Goal: Book appointment/travel/reservation

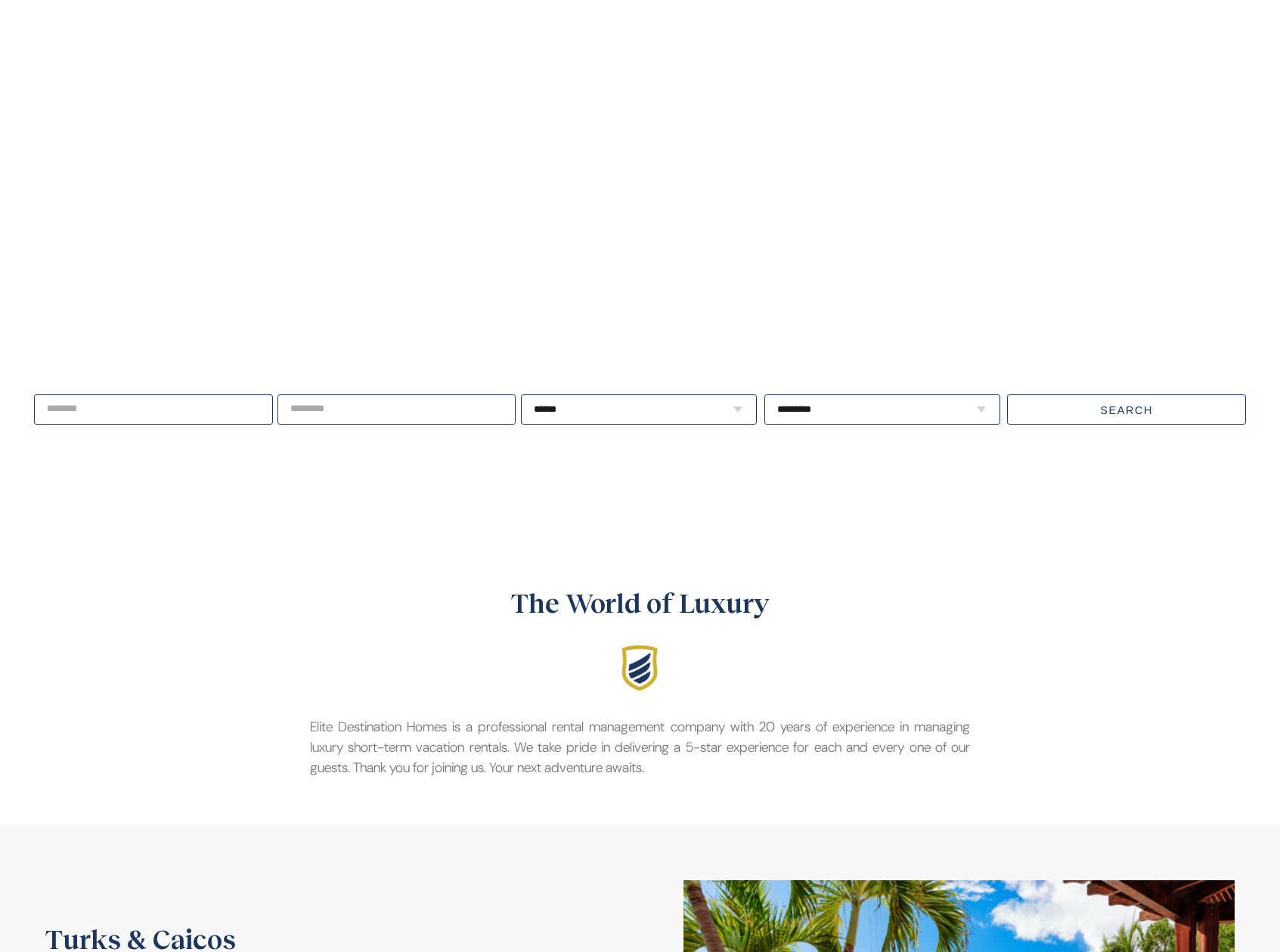
scroll to position [20, 0]
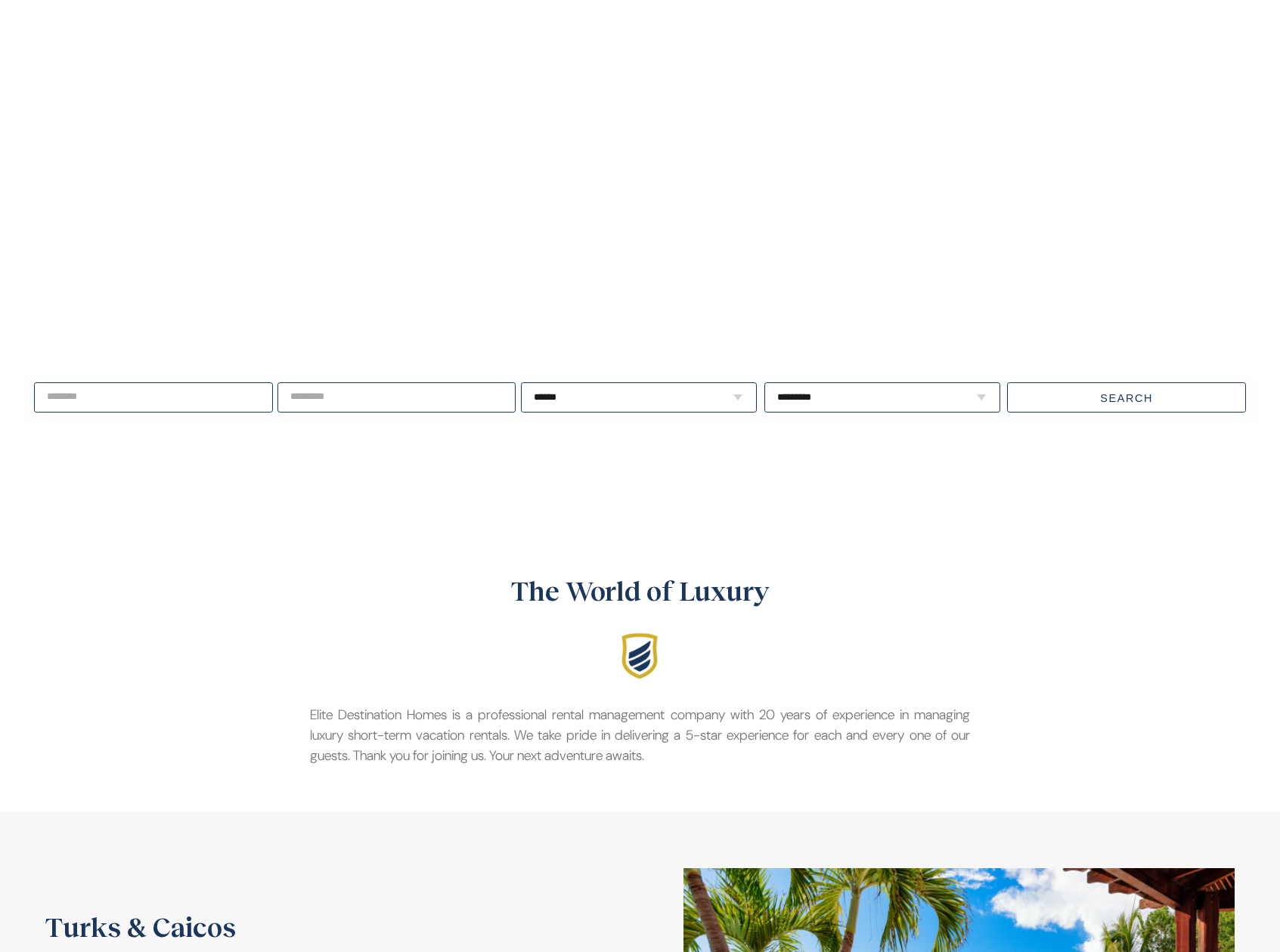
click at [216, 403] on input "text" at bounding box center [154, 397] width 239 height 30
click at [223, 426] on span "Next" at bounding box center [224, 428] width 12 height 12
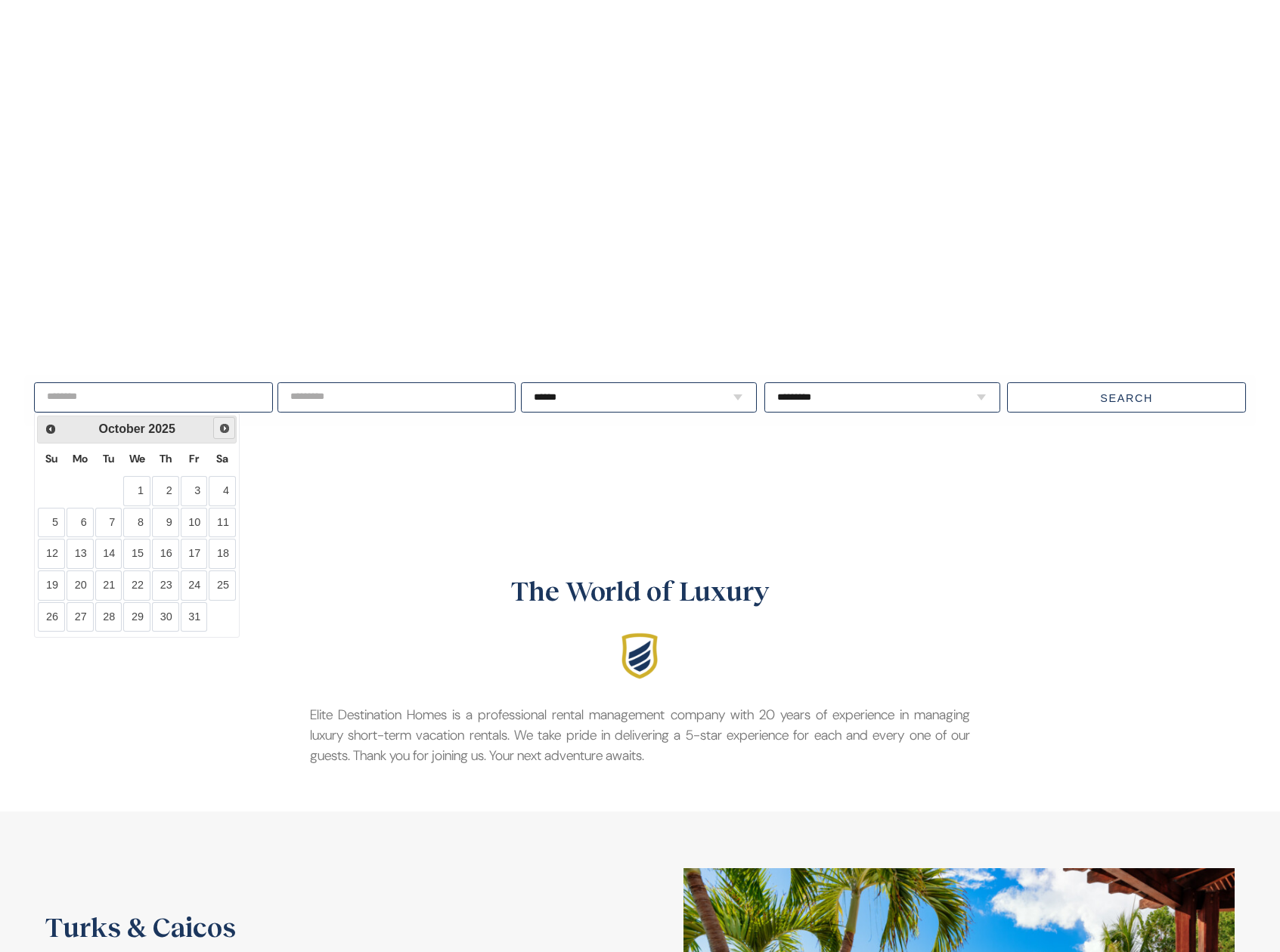
click at [223, 426] on span "Next" at bounding box center [224, 428] width 12 height 12
click at [217, 586] on link "27" at bounding box center [222, 586] width 27 height 30
type input "**********"
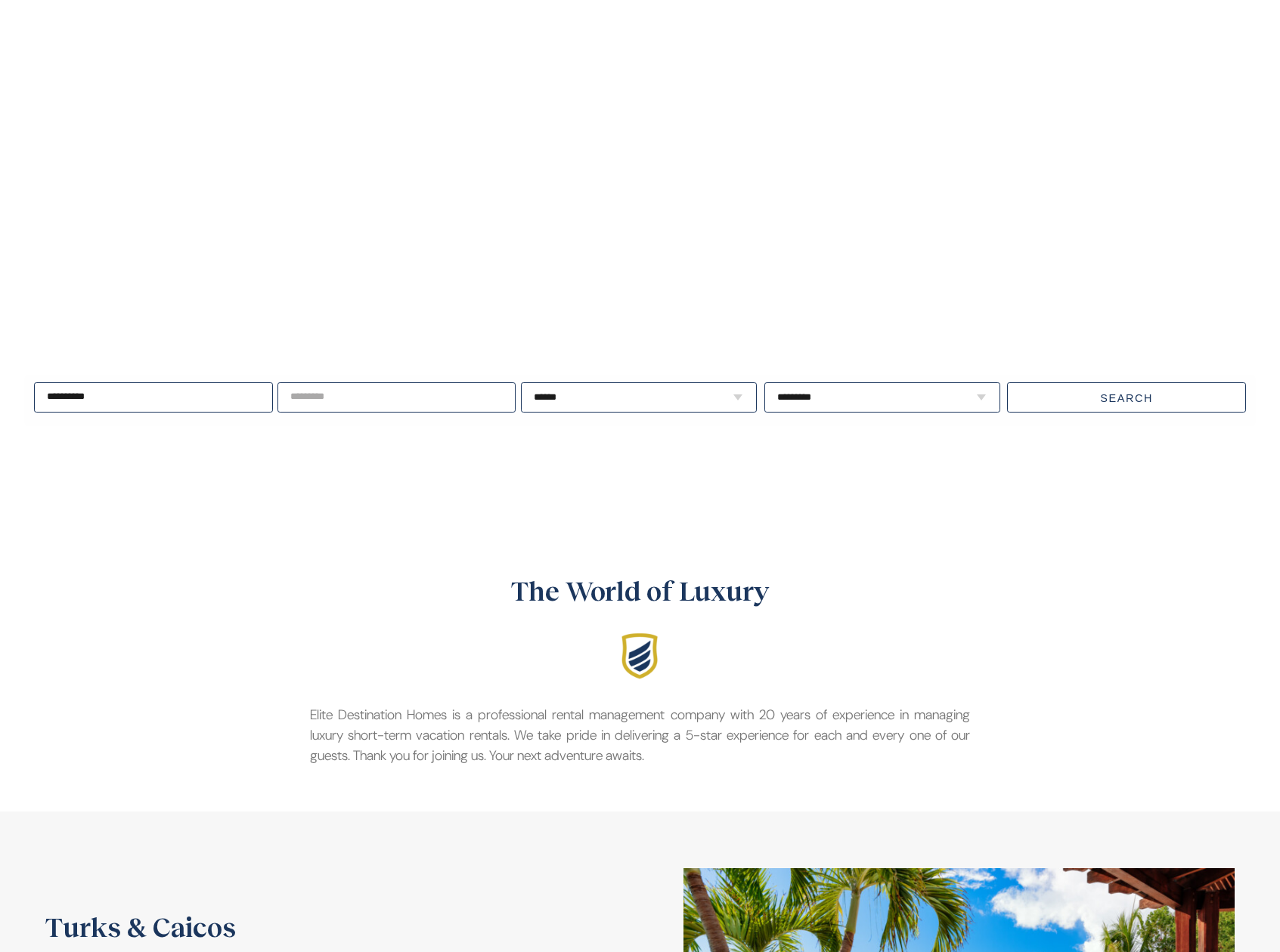
click at [366, 399] on input "text" at bounding box center [397, 397] width 239 height 30
click at [473, 436] on link "Next" at bounding box center [465, 427] width 22 height 22
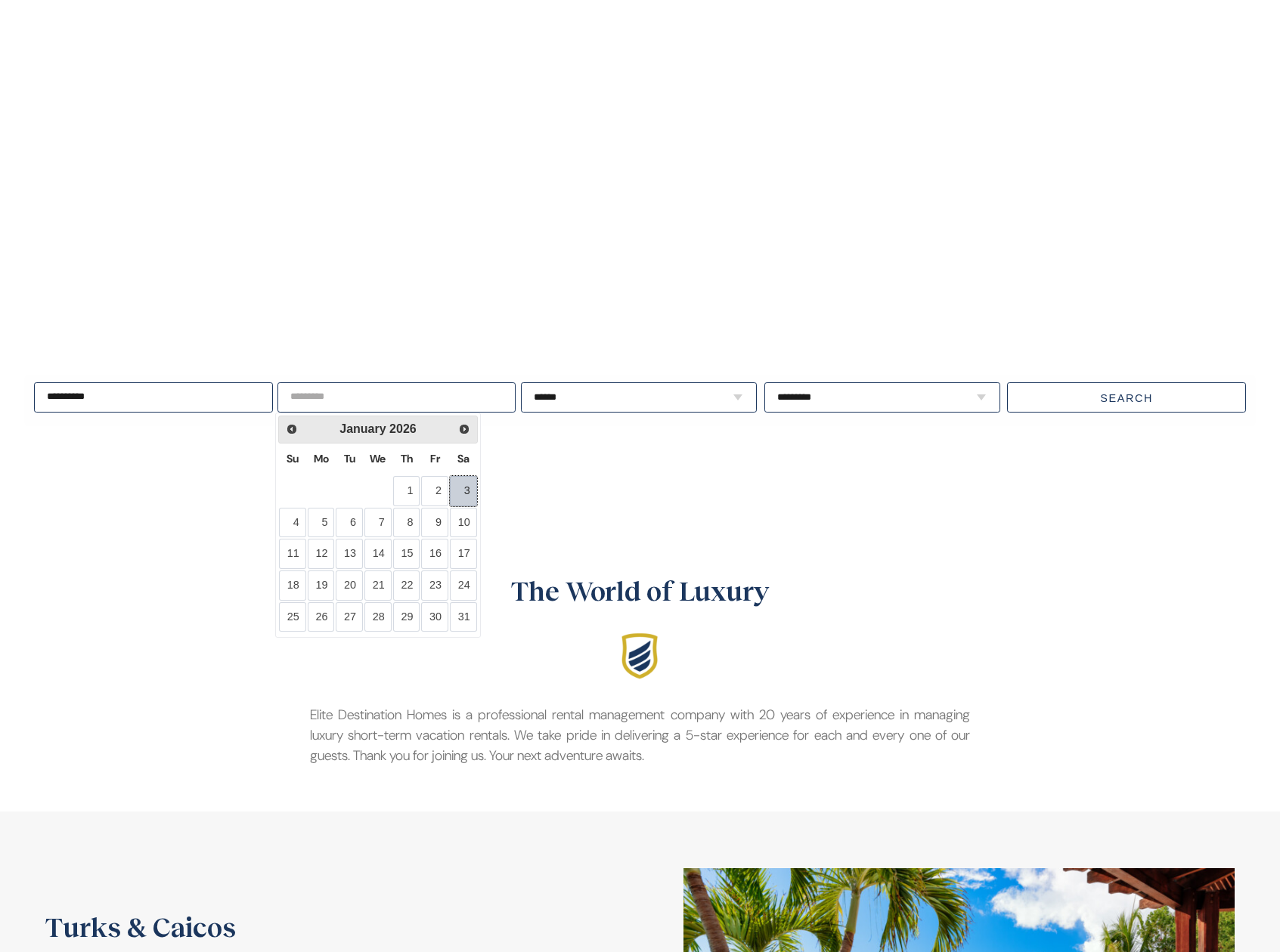
click at [464, 485] on link "3" at bounding box center [463, 491] width 27 height 30
type input "**********"
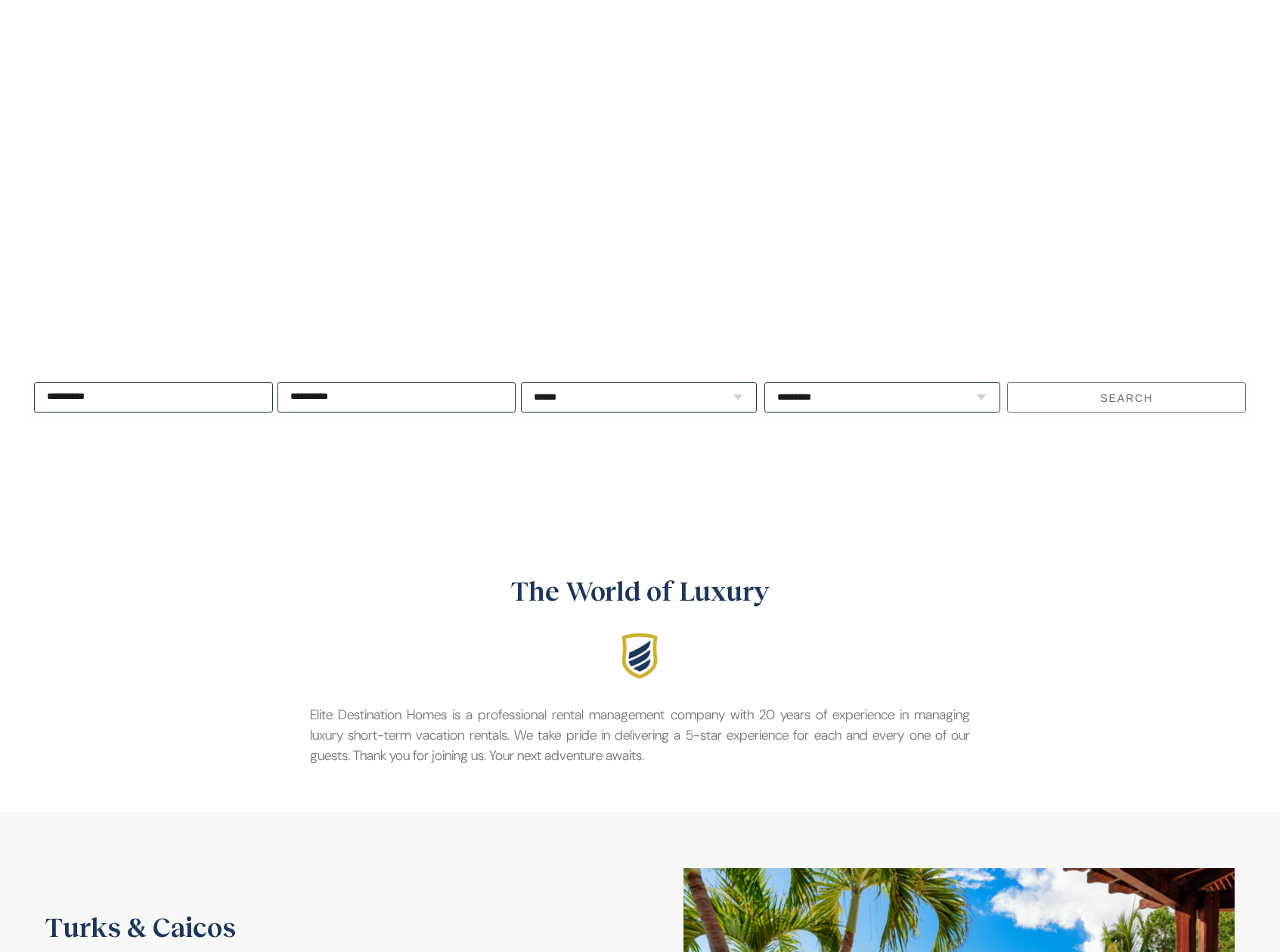
click at [1067, 396] on button "Search" at bounding box center [1126, 397] width 239 height 30
